Goal: Task Accomplishment & Management: Use online tool/utility

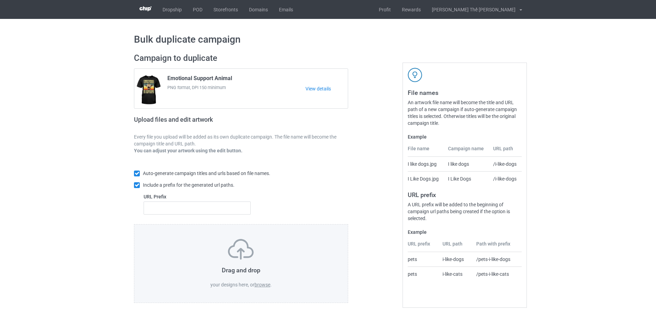
scroll to position [2, 0]
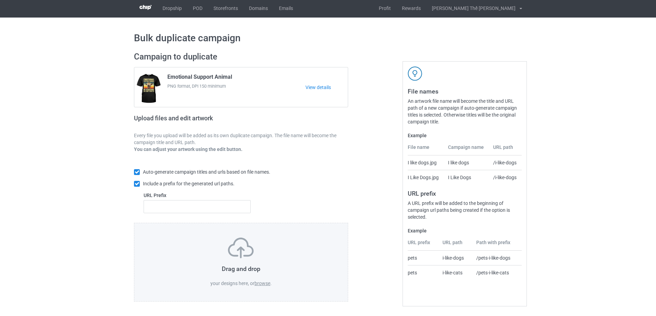
click at [259, 287] on div "Drag and drop your designs here, or browse ." at bounding box center [241, 262] width 214 height 79
click at [262, 283] on label "browse" at bounding box center [262, 284] width 16 height 6
click at [0, 0] on input "browse" at bounding box center [0, 0] width 0 height 0
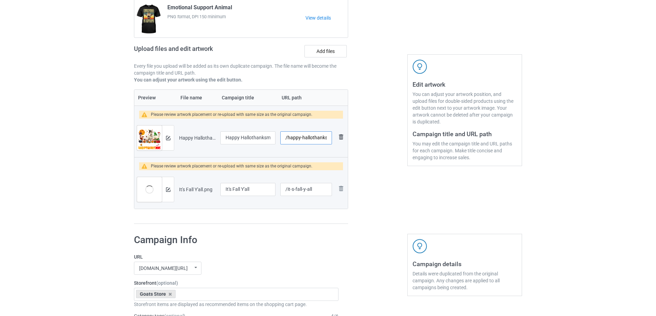
scroll to position [0, 9]
drag, startPoint x: 287, startPoint y: 140, endPoint x: 337, endPoint y: 136, distance: 50.4
click at [337, 136] on tr "Preview and edit artwork Happy Hallothanksmas.png Happy Hallothanksmas /happy-h…" at bounding box center [240, 138] width 213 height 39
type input "/g0318"
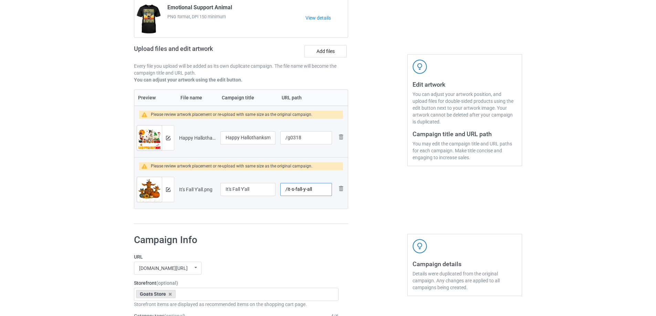
drag, startPoint x: 287, startPoint y: 192, endPoint x: 332, endPoint y: 190, distance: 45.5
click at [332, 190] on td "/it-s-fall-y-all" at bounding box center [306, 189] width 56 height 39
type input "/g0319"
click at [166, 143] on div at bounding box center [168, 138] width 12 height 25
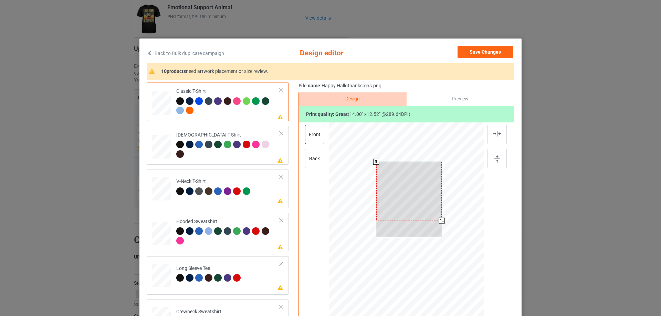
click at [413, 185] on div at bounding box center [409, 191] width 66 height 58
click at [439, 221] on div at bounding box center [440, 219] width 6 height 6
click at [408, 193] on div at bounding box center [409, 193] width 62 height 55
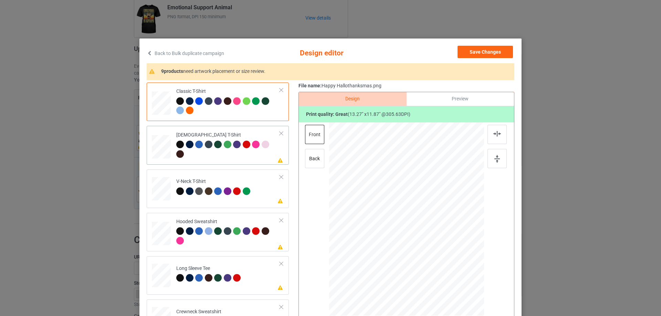
click at [230, 159] on div at bounding box center [228, 150] width 104 height 19
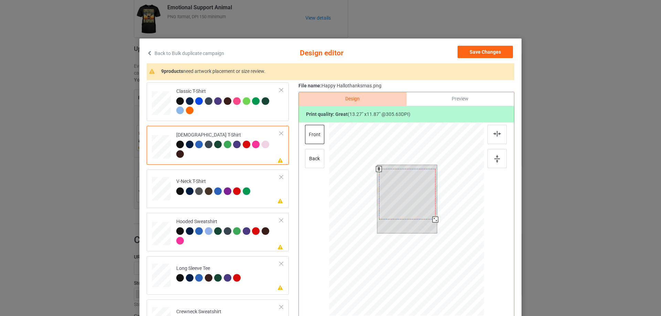
click at [418, 199] on div at bounding box center [407, 194] width 56 height 51
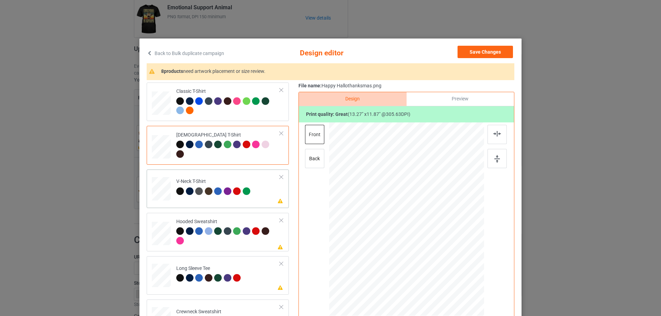
click at [243, 204] on div "Please review artwork placement V-Neck T-Shirt" at bounding box center [218, 189] width 142 height 39
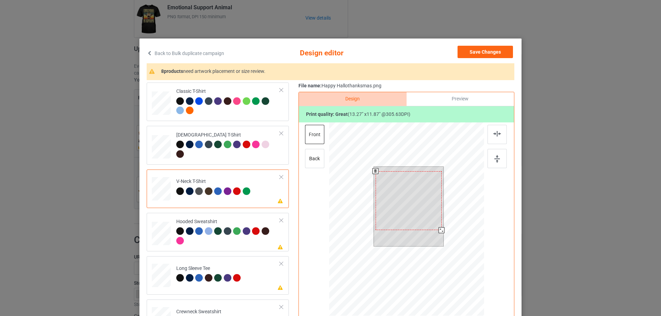
click at [391, 203] on div at bounding box center [408, 200] width 66 height 59
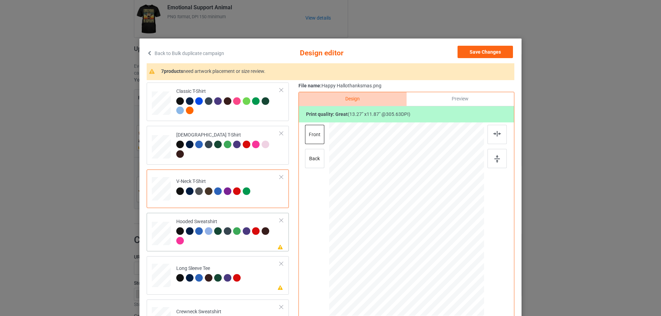
click at [229, 247] on td "Please review artwork placement Hooded Sweatshirt" at bounding box center [227, 232] width 111 height 33
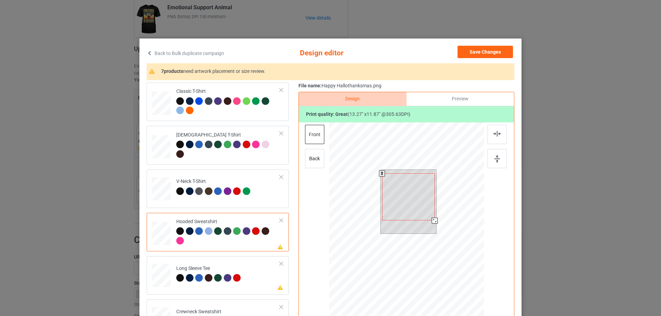
click at [394, 202] on div at bounding box center [408, 196] width 53 height 47
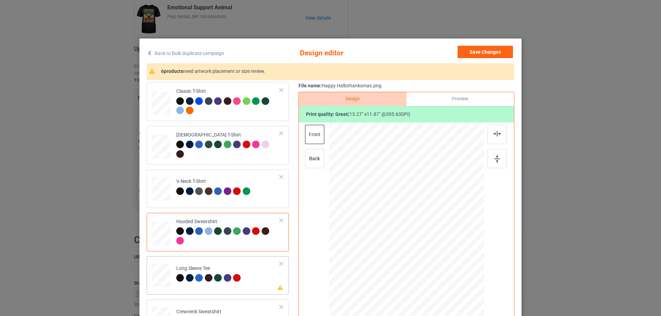
scroll to position [138, 0]
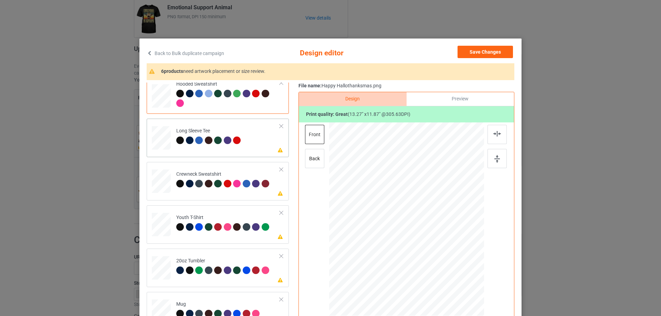
click at [233, 155] on div "Please review artwork placement Long Sleeve Tee" at bounding box center [218, 138] width 142 height 39
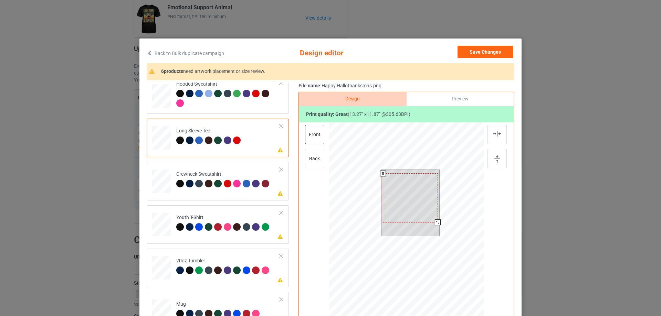
drag, startPoint x: 393, startPoint y: 189, endPoint x: 405, endPoint y: 196, distance: 13.8
click at [405, 196] on div at bounding box center [410, 197] width 55 height 49
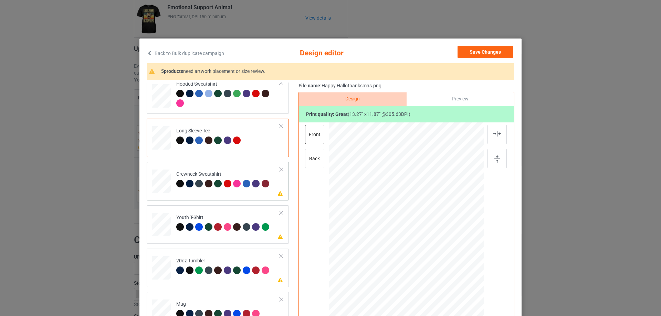
click at [223, 200] on div "Please review artwork placement Crewneck Sweatshirt" at bounding box center [218, 181] width 142 height 39
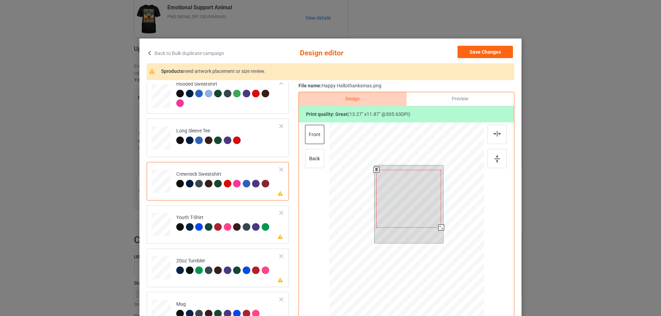
click at [415, 203] on div at bounding box center [408, 199] width 65 height 58
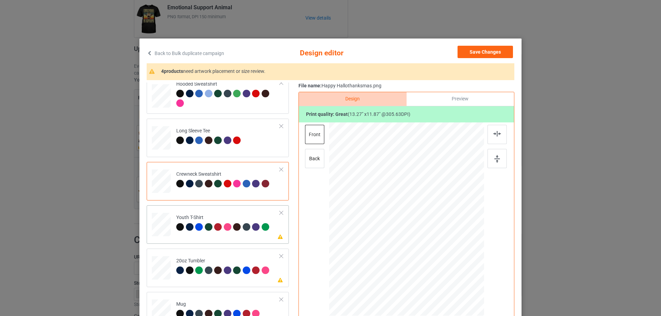
click at [213, 235] on td "Please review artwork placement Youth T-Shirt" at bounding box center [227, 223] width 111 height 30
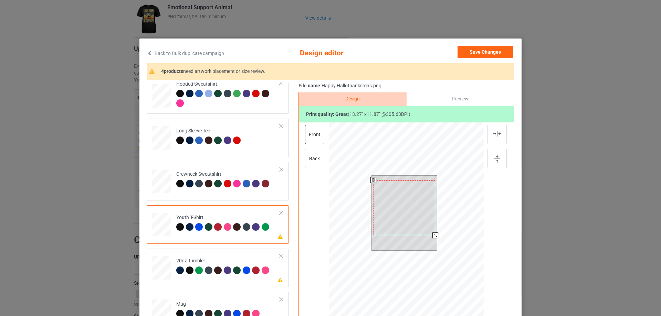
click at [394, 200] on div at bounding box center [404, 207] width 62 height 55
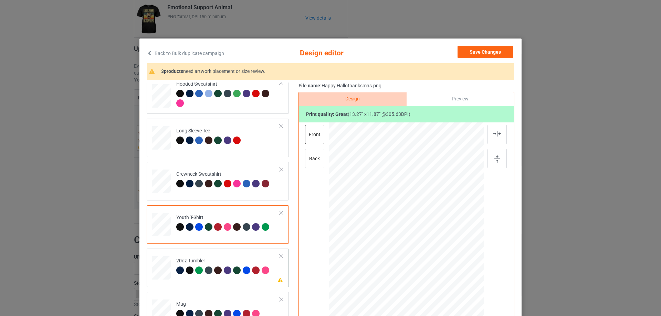
click at [209, 277] on td "Please review artwork placement 20oz Tumbler" at bounding box center [227, 267] width 111 height 30
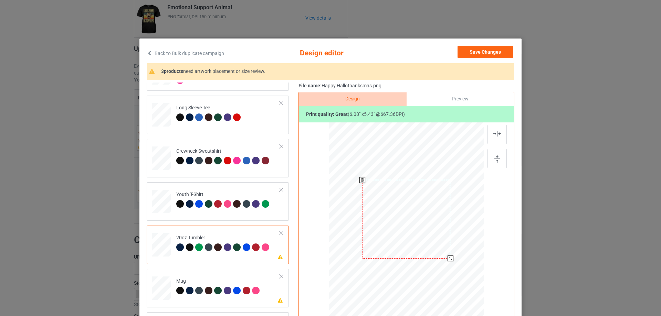
click at [393, 219] on div at bounding box center [406, 219] width 88 height 79
drag, startPoint x: 449, startPoint y: 258, endPoint x: 432, endPoint y: 238, distance: 26.6
click at [432, 238] on div at bounding box center [406, 219] width 147 height 89
drag, startPoint x: 393, startPoint y: 217, endPoint x: 381, endPoint y: 211, distance: 13.8
click at [381, 211] on div at bounding box center [370, 204] width 50 height 44
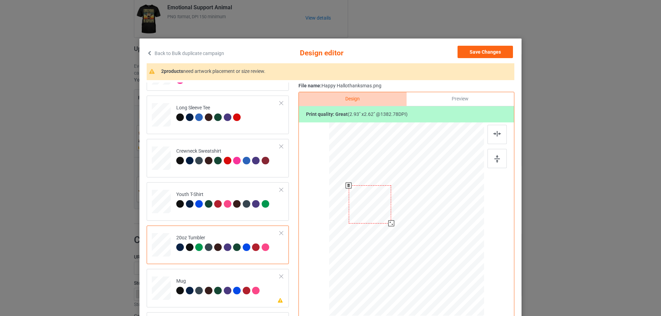
drag, startPoint x: 391, startPoint y: 227, endPoint x: 387, endPoint y: 224, distance: 4.6
click at [388, 224] on div at bounding box center [391, 224] width 6 height 6
click at [379, 211] on div at bounding box center [370, 202] width 42 height 38
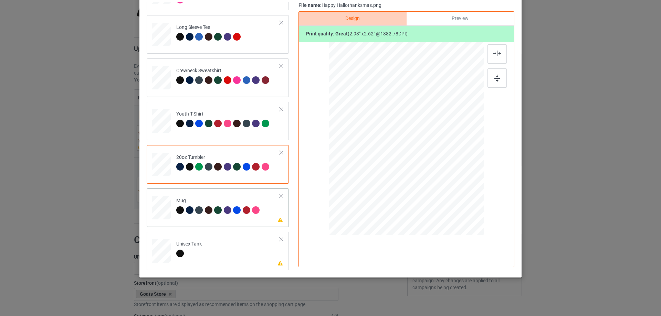
click at [234, 218] on td "Please review artwork placement Mug" at bounding box center [227, 206] width 111 height 30
click at [416, 144] on div at bounding box center [406, 138] width 93 height 83
drag, startPoint x: 451, startPoint y: 181, endPoint x: 430, endPoint y: 156, distance: 33.0
click at [430, 156] on div at bounding box center [406, 138] width 155 height 64
drag, startPoint x: 417, startPoint y: 148, endPoint x: 459, endPoint y: 148, distance: 42.0
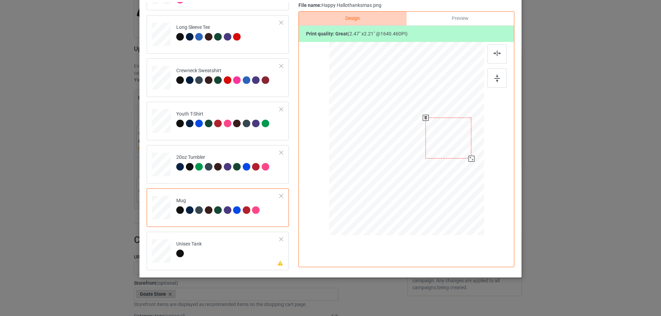
click at [459, 148] on div at bounding box center [448, 138] width 46 height 41
click at [471, 160] on div at bounding box center [474, 161] width 6 height 6
drag, startPoint x: 227, startPoint y: 251, endPoint x: 330, endPoint y: 197, distance: 116.2
click at [227, 251] on td "Please review artwork placement Unisex Tank" at bounding box center [227, 250] width 111 height 30
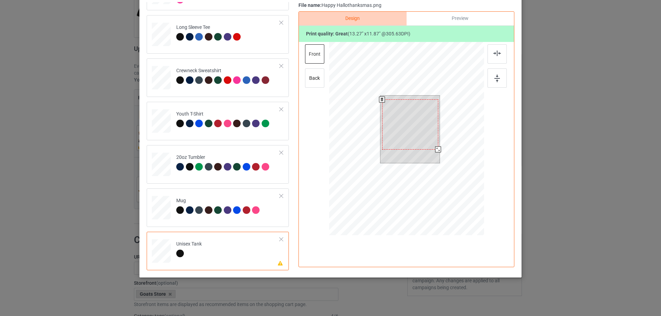
click at [403, 111] on div at bounding box center [410, 124] width 56 height 50
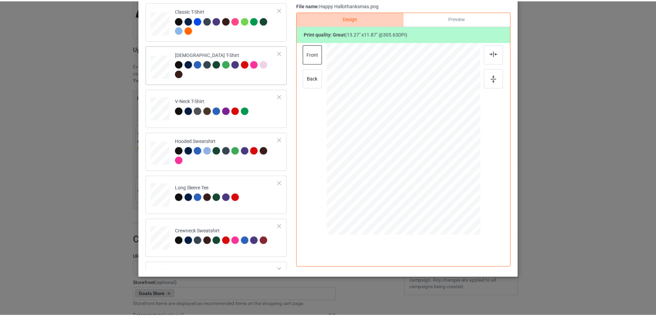
scroll to position [0, 0]
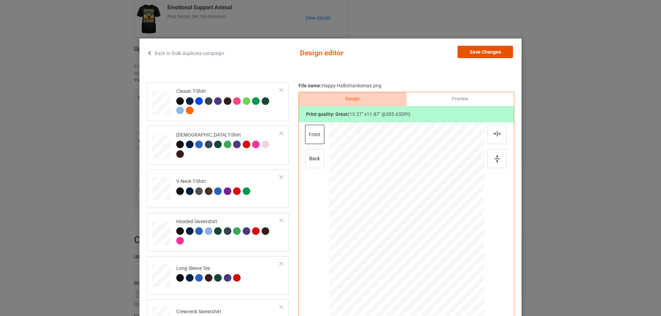
drag, startPoint x: 480, startPoint y: 52, endPoint x: 476, endPoint y: 56, distance: 5.6
click at [480, 52] on button "Save Changes" at bounding box center [484, 52] width 55 height 12
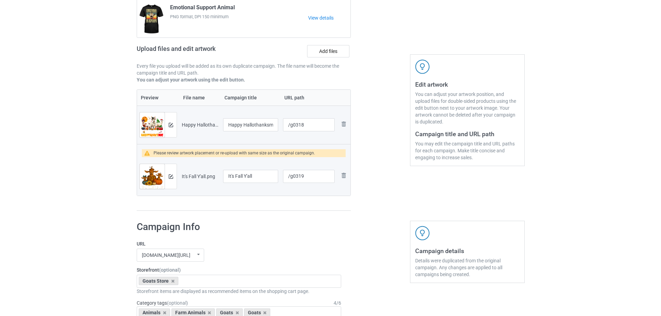
scroll to position [140, 0]
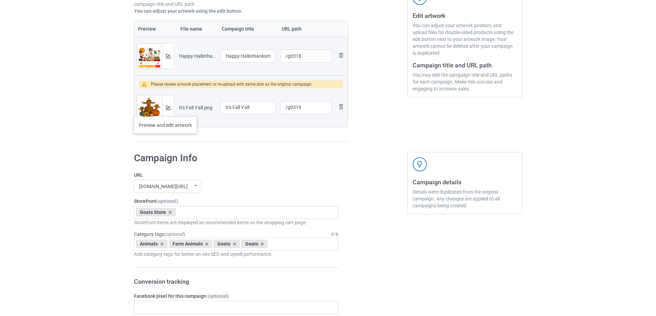
click at [165, 110] on div at bounding box center [168, 107] width 12 height 25
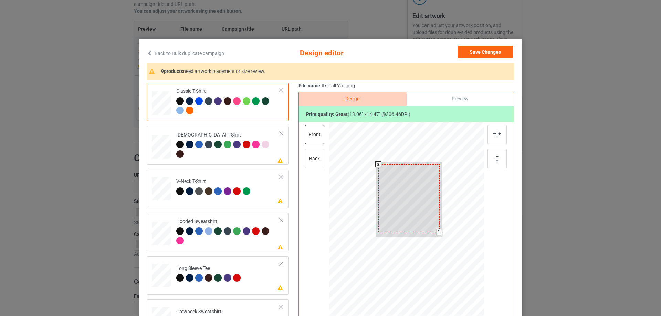
click at [436, 232] on div at bounding box center [439, 232] width 6 height 6
click at [418, 200] on div at bounding box center [408, 197] width 61 height 68
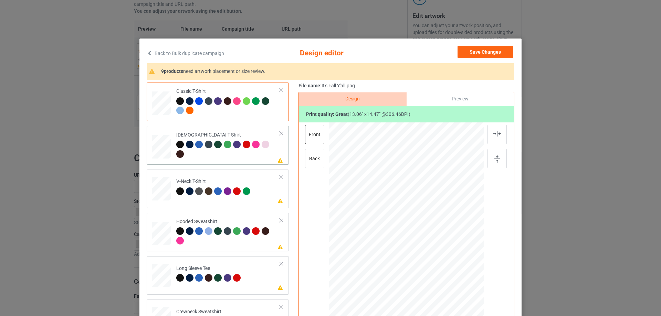
drag, startPoint x: 216, startPoint y: 163, endPoint x: 230, endPoint y: 168, distance: 14.9
click at [216, 163] on div "Please review artwork placement [DEMOGRAPHIC_DATA] T-Shirt" at bounding box center [218, 145] width 142 height 39
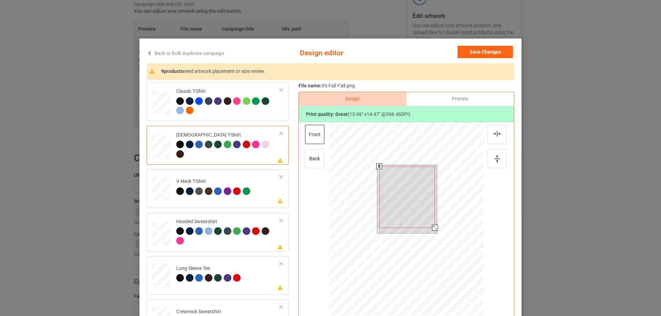
click at [409, 197] on div at bounding box center [407, 198] width 56 height 62
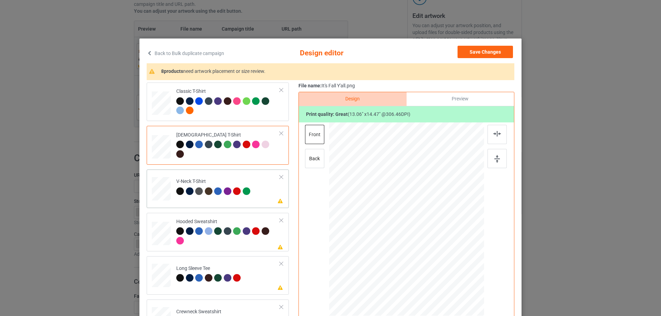
click at [223, 205] on div "Please review artwork placement V-Neck T-Shirt" at bounding box center [218, 189] width 142 height 39
click at [402, 196] on div at bounding box center [408, 204] width 65 height 72
click at [213, 246] on div at bounding box center [228, 236] width 104 height 19
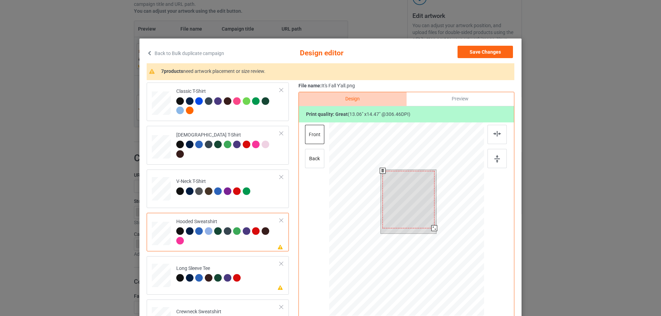
click at [393, 219] on div at bounding box center [408, 199] width 52 height 57
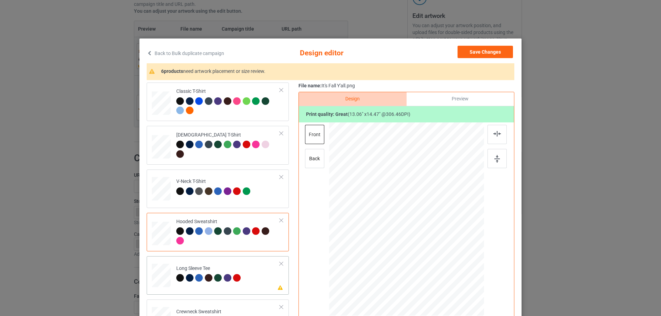
click at [223, 288] on td "Please review artwork placement Long Sleeve Tee" at bounding box center [227, 274] width 111 height 30
click at [399, 205] on div at bounding box center [410, 201] width 54 height 60
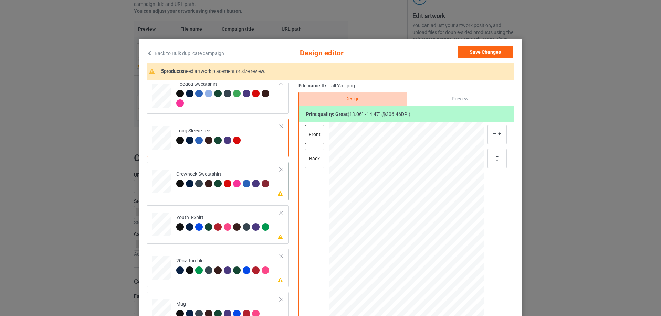
click at [230, 196] on div "Please review artwork placement Crewneck Sweatshirt" at bounding box center [218, 181] width 142 height 39
click at [421, 203] on div at bounding box center [409, 201] width 64 height 71
click at [224, 231] on div at bounding box center [229, 228] width 10 height 10
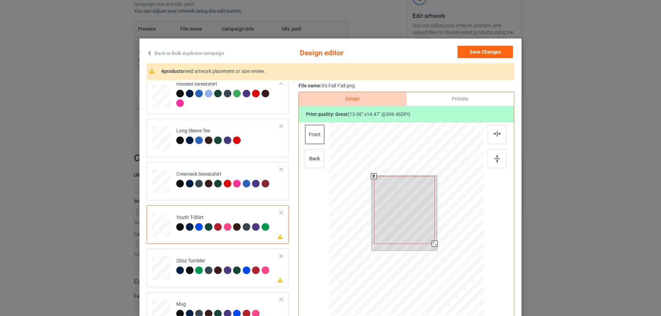
click at [409, 193] on div at bounding box center [404, 210] width 61 height 67
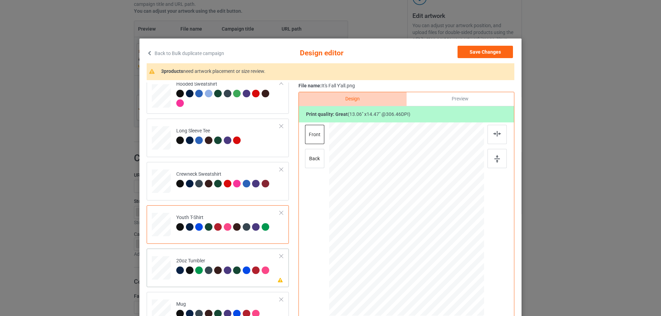
scroll to position [161, 0]
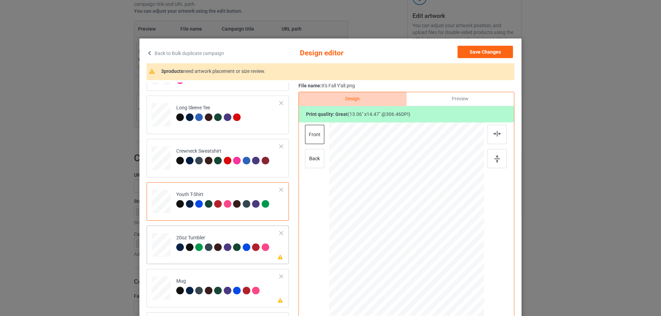
click at [215, 264] on div "Please review artwork placement 20oz Tumbler" at bounding box center [218, 245] width 142 height 39
click at [390, 203] on div at bounding box center [406, 219] width 88 height 97
drag, startPoint x: 446, startPoint y: 267, endPoint x: 426, endPoint y: 235, distance: 37.6
click at [426, 236] on div at bounding box center [406, 219] width 147 height 89
drag, startPoint x: 410, startPoint y: 225, endPoint x: 373, endPoint y: 210, distance: 40.1
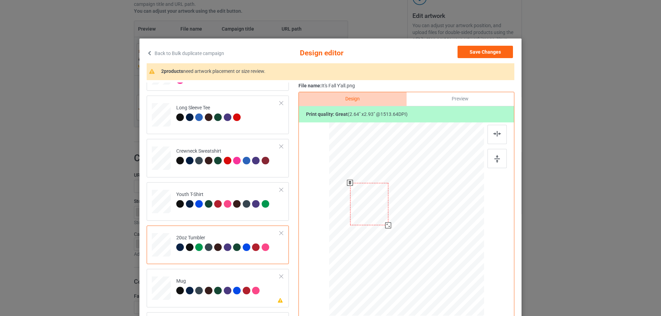
click at [373, 210] on div at bounding box center [369, 204] width 38 height 42
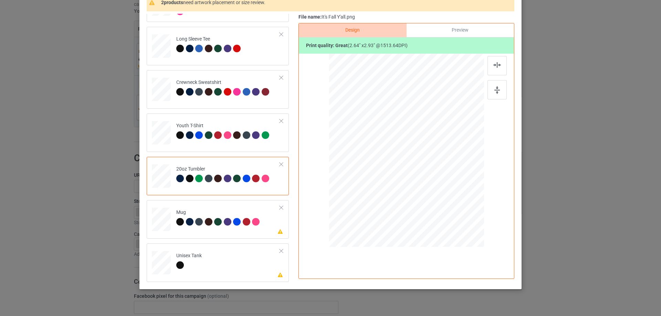
click at [225, 240] on div "Classic T-Shirt [DEMOGRAPHIC_DATA] T-Shirt V-Neck T-Shirt Hooded Sweatshirt Lon…" at bounding box center [220, 67] width 147 height 429
click at [226, 235] on div "Please review artwork placement Mug" at bounding box center [218, 219] width 142 height 39
click at [404, 165] on div at bounding box center [406, 150] width 93 height 103
drag, startPoint x: 449, startPoint y: 200, endPoint x: 427, endPoint y: 174, distance: 34.0
click at [427, 174] on div at bounding box center [429, 175] width 6 height 6
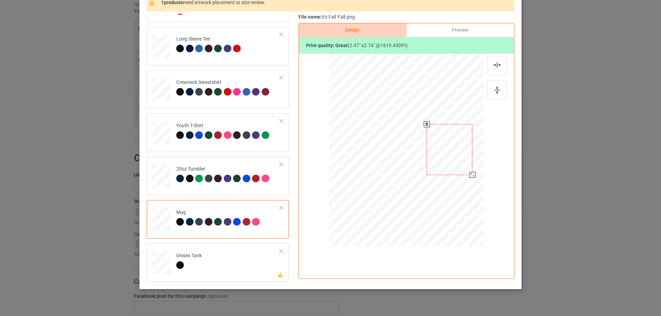
drag, startPoint x: 413, startPoint y: 163, endPoint x: 456, endPoint y: 163, distance: 43.0
click at [456, 163] on div at bounding box center [449, 149] width 46 height 51
click at [220, 263] on td "Please review artwork placement Unisex Tank" at bounding box center [227, 261] width 111 height 30
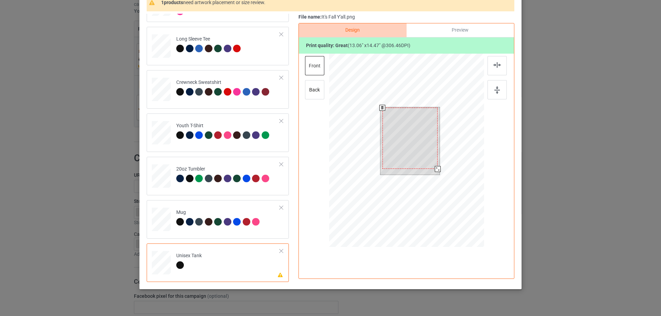
click at [399, 149] on div at bounding box center [409, 138] width 55 height 61
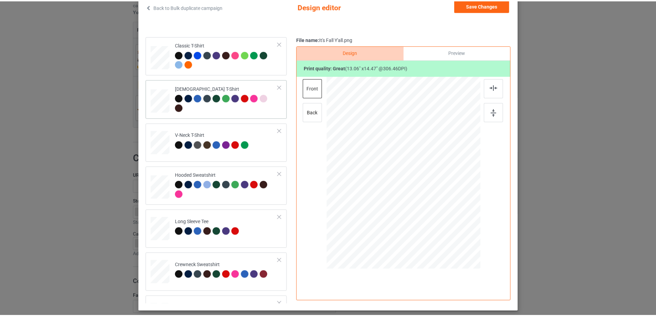
scroll to position [0, 0]
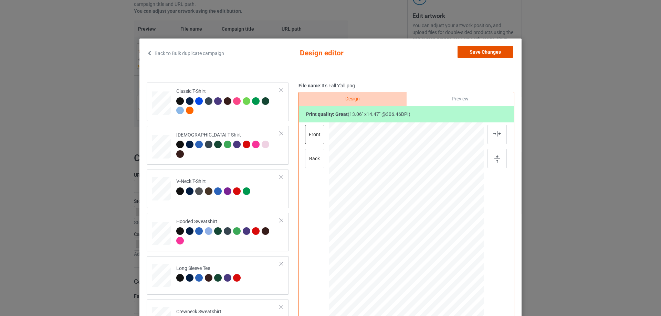
drag, startPoint x: 482, startPoint y: 48, endPoint x: 461, endPoint y: 77, distance: 36.0
click at [482, 48] on button "Save Changes" at bounding box center [484, 52] width 55 height 12
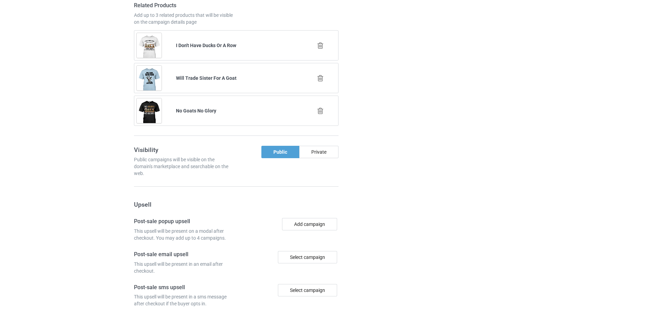
scroll to position [699, 0]
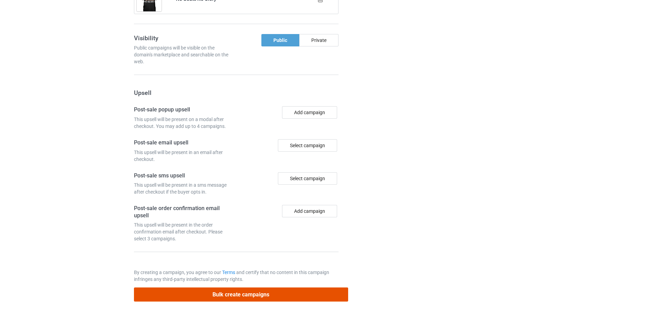
click at [256, 292] on button "Bulk create campaigns" at bounding box center [241, 295] width 214 height 14
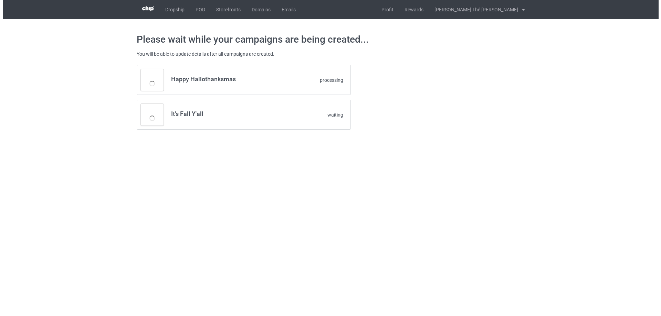
scroll to position [0, 0]
